Goal: Task Accomplishment & Management: Complete application form

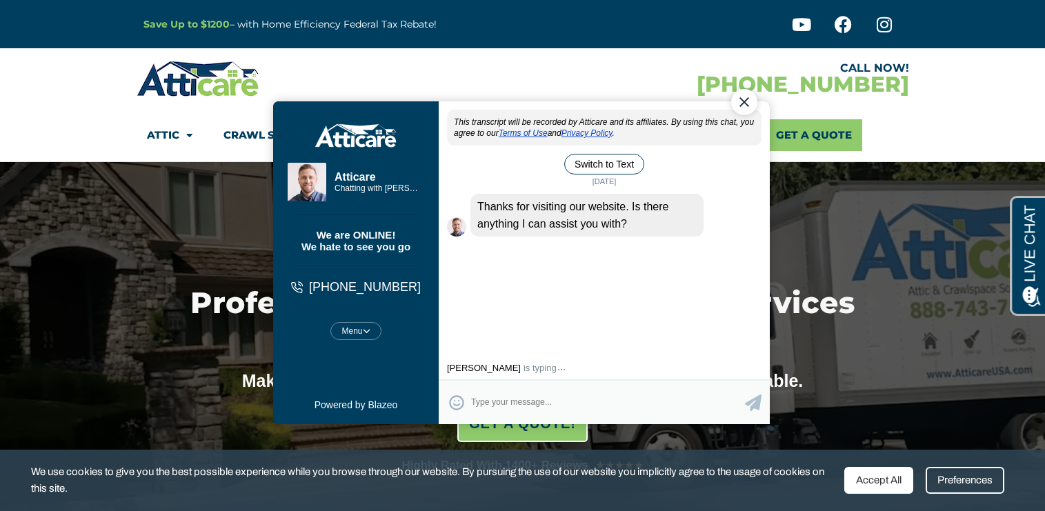
click at [748, 101] on div "Close Chat" at bounding box center [744, 101] width 26 height 26
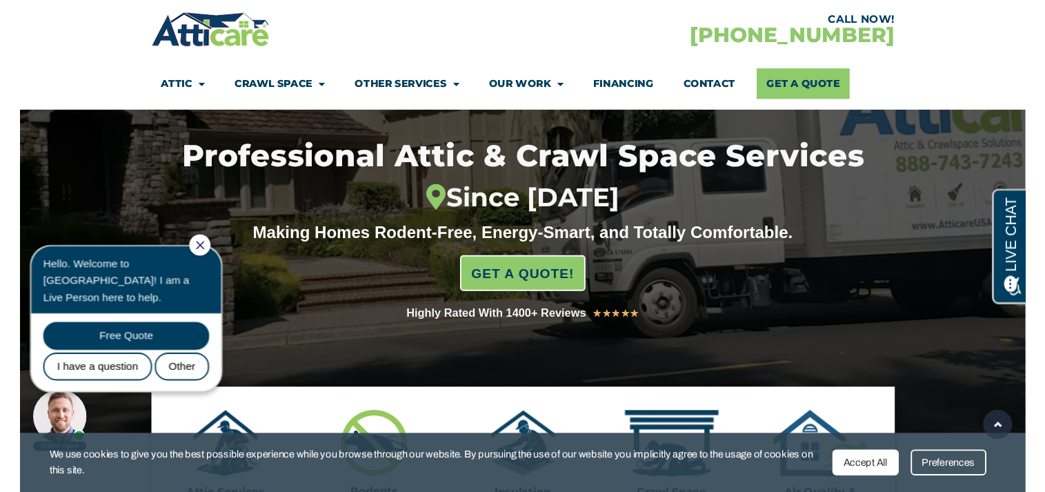
scroll to position [128, 0]
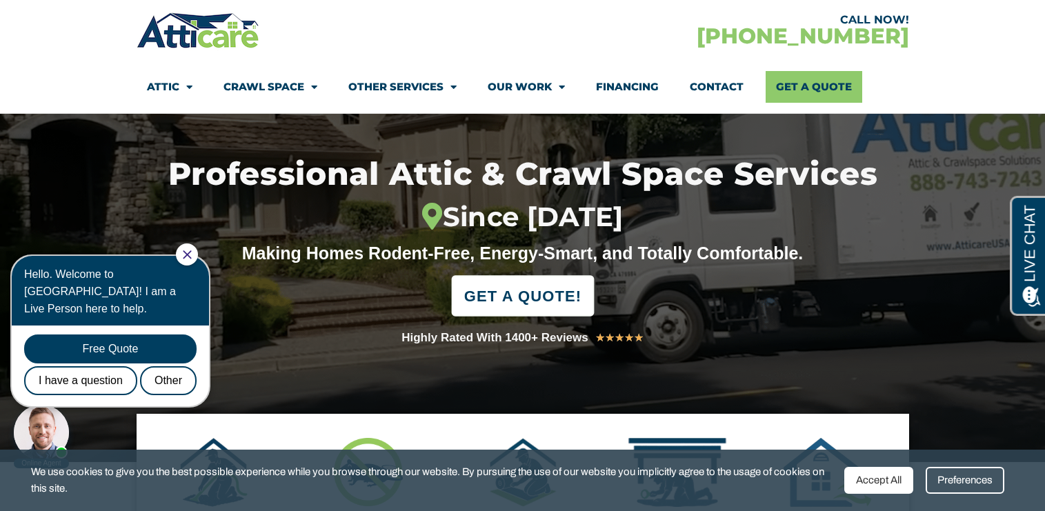
click at [533, 294] on span "GET A QUOTE!" at bounding box center [522, 296] width 117 height 30
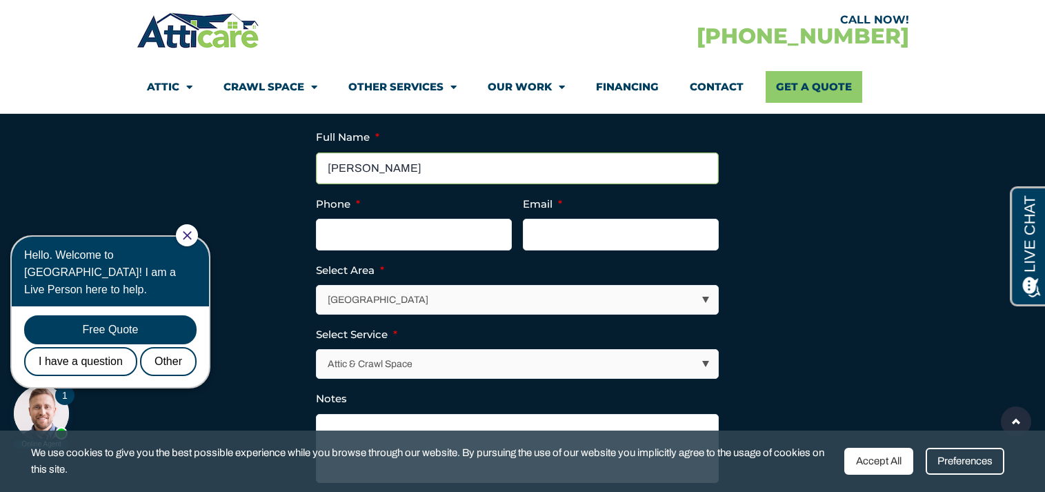
type input "Russell Koshimizu"
type input "(310) 971-0358"
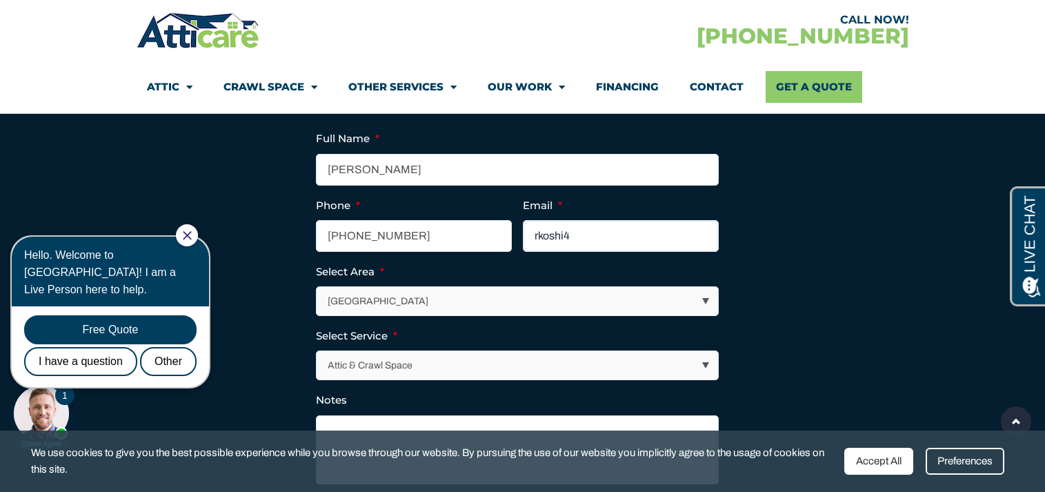
type input "rkoshi4@"
type input "rkoshi4@yahoo.com"
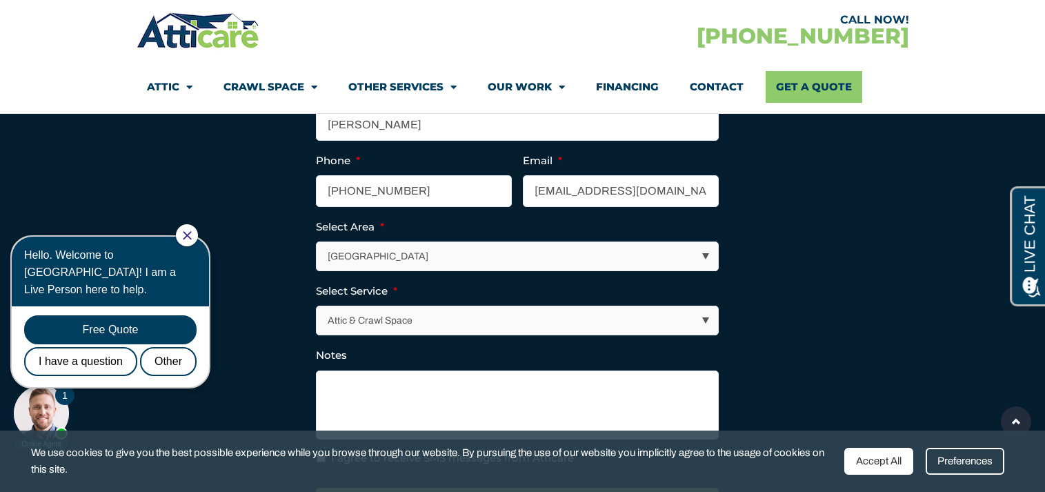
scroll to position [3928, 0]
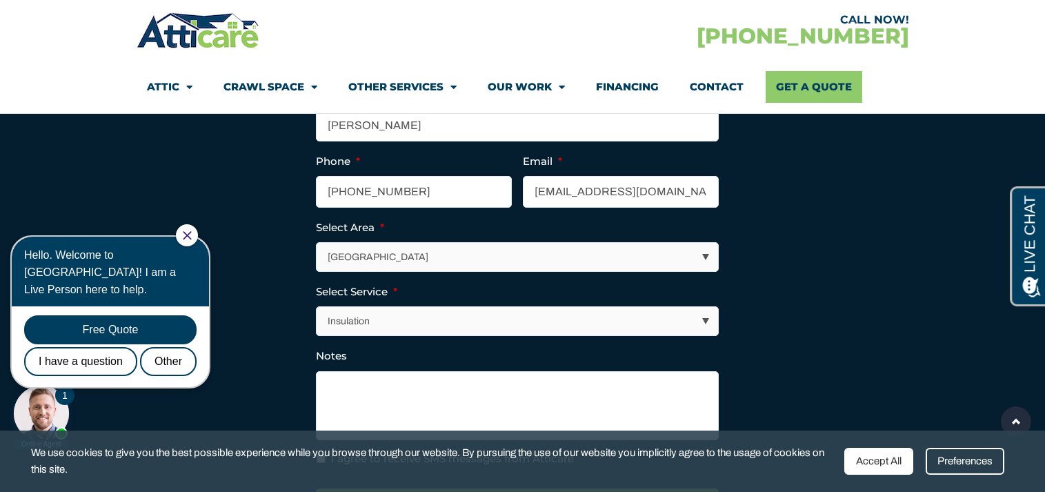
select select "Attic & Crawl Space"
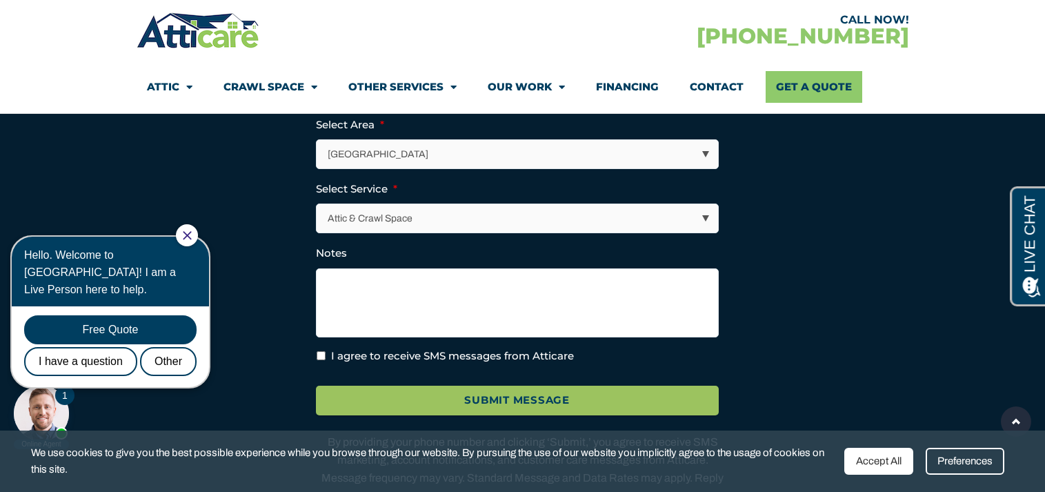
scroll to position [4048, 0]
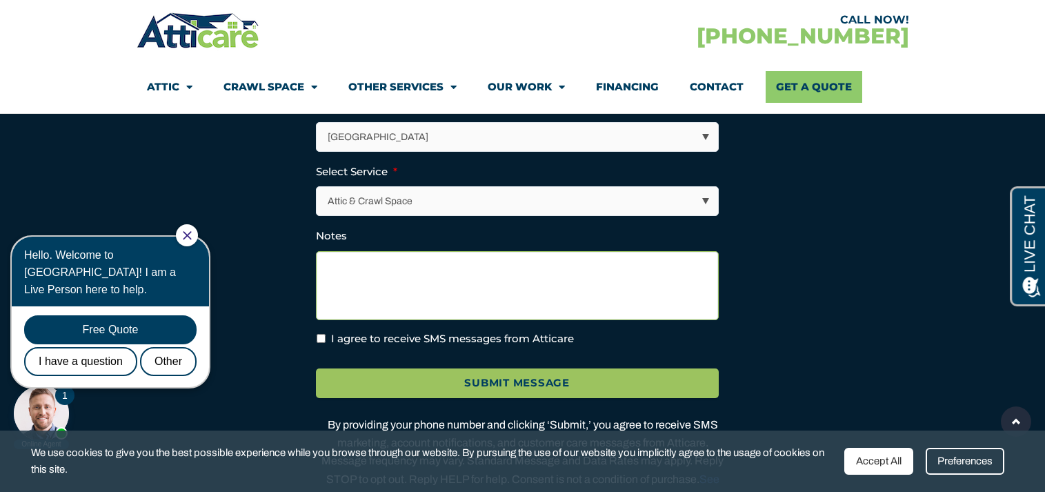
click at [348, 287] on textarea "Notes" at bounding box center [517, 285] width 403 height 69
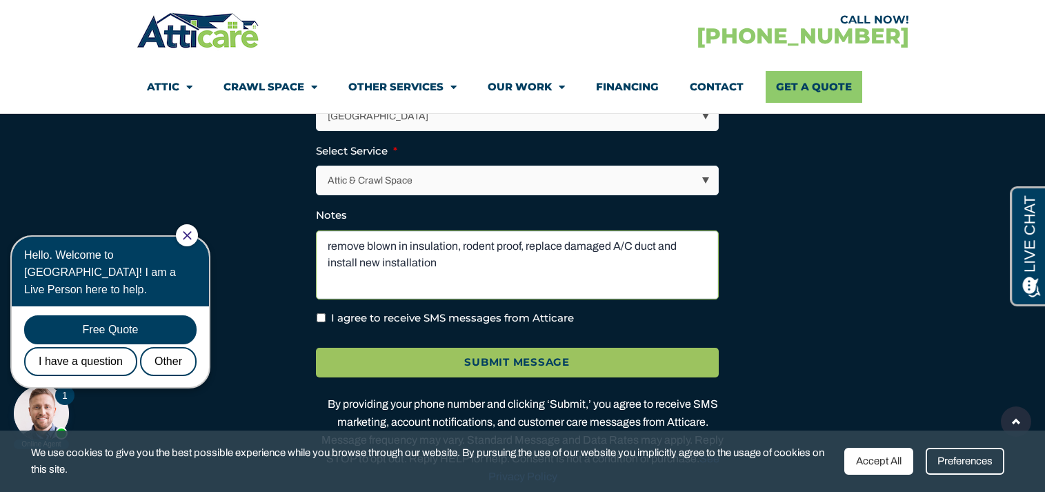
scroll to position [4066, 0]
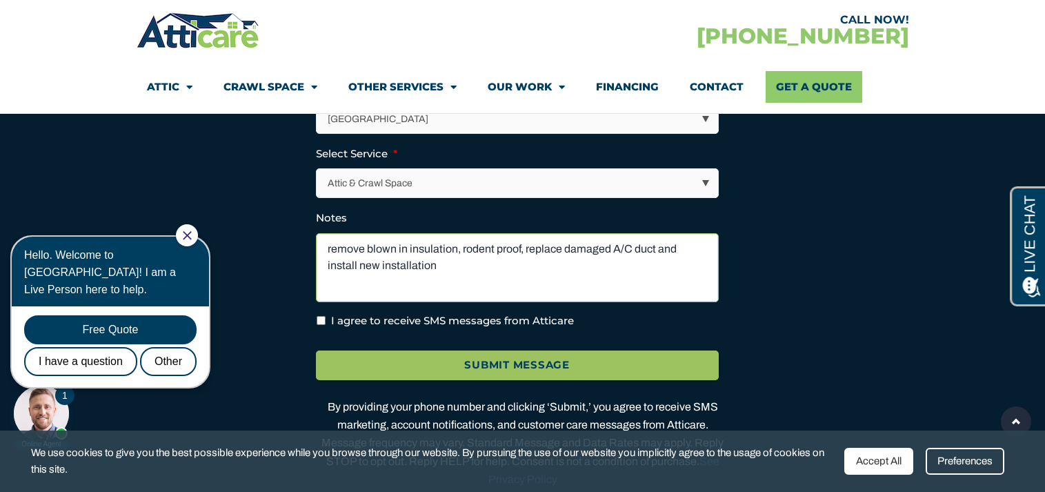
type textarea "remove blown in insulation, rodent proof, replace damaged A/C duct and install …"
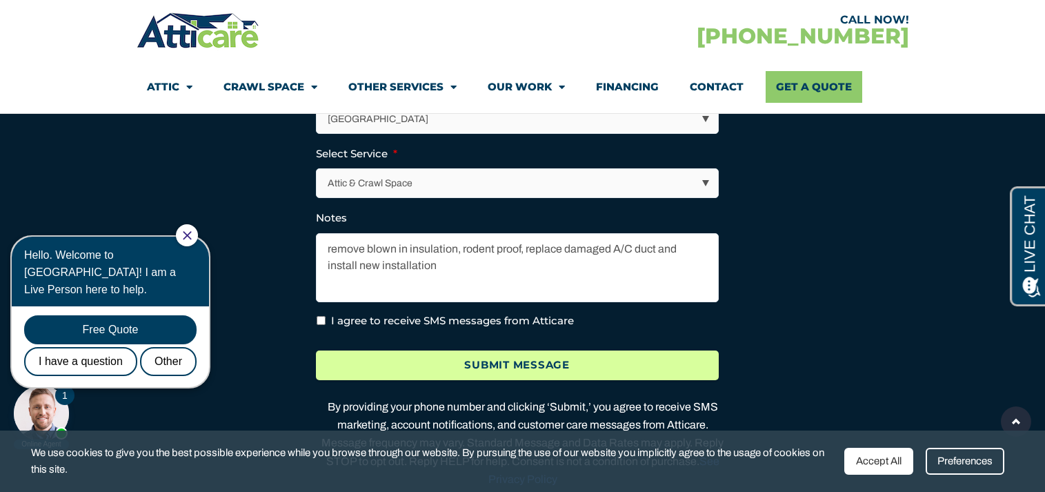
drag, startPoint x: 317, startPoint y: 338, endPoint x: 371, endPoint y: 366, distance: 60.8
click at [321, 325] on input "I agree to receive SMS messages from Atticare" at bounding box center [321, 320] width 9 height 9
checkbox input "true"
drag, startPoint x: 393, startPoint y: 377, endPoint x: 405, endPoint y: 377, distance: 11.7
click at [405, 377] on input "Submit Message" at bounding box center [517, 366] width 403 height 30
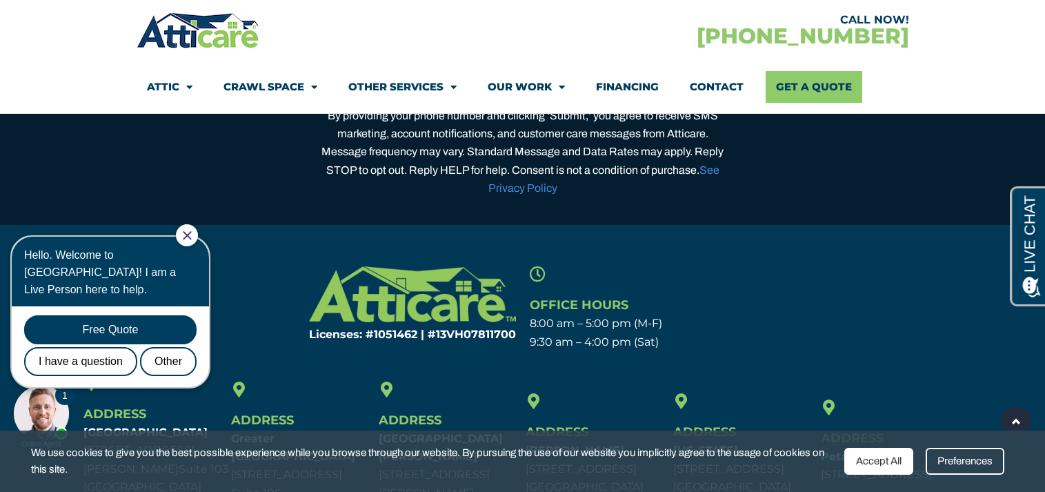
scroll to position [4359, 0]
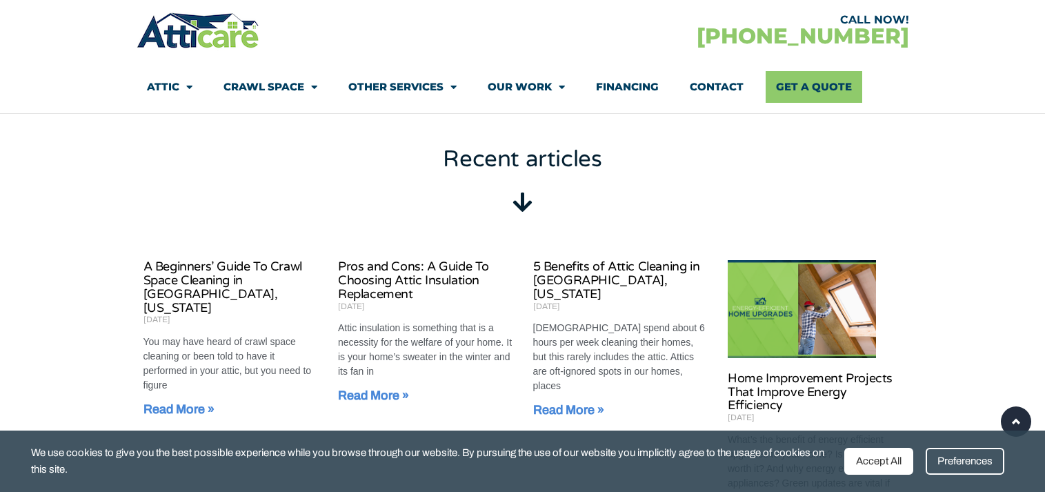
scroll to position [907, 0]
